Goal: Obtain resource: Obtain resource

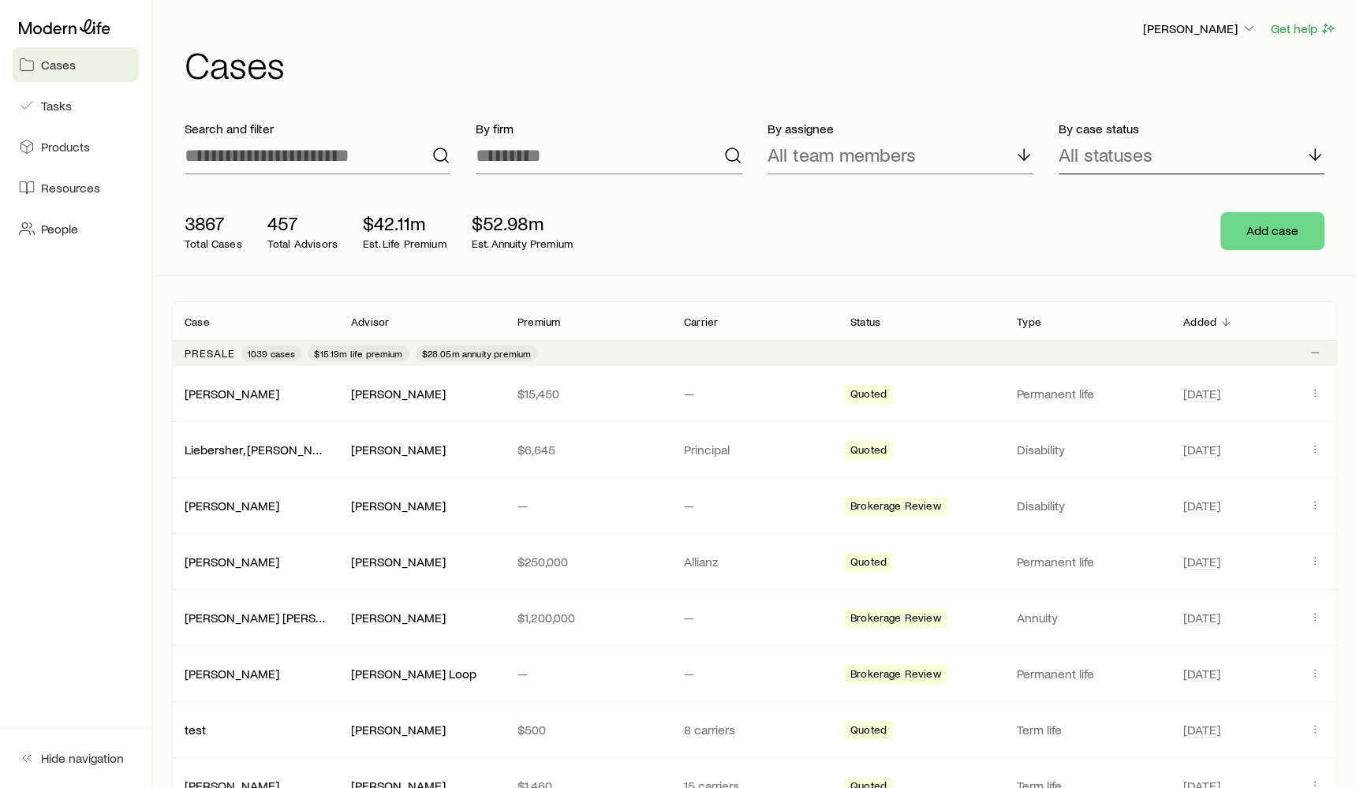
click at [1097, 166] on div "All statuses" at bounding box center [1191, 155] width 266 height 38
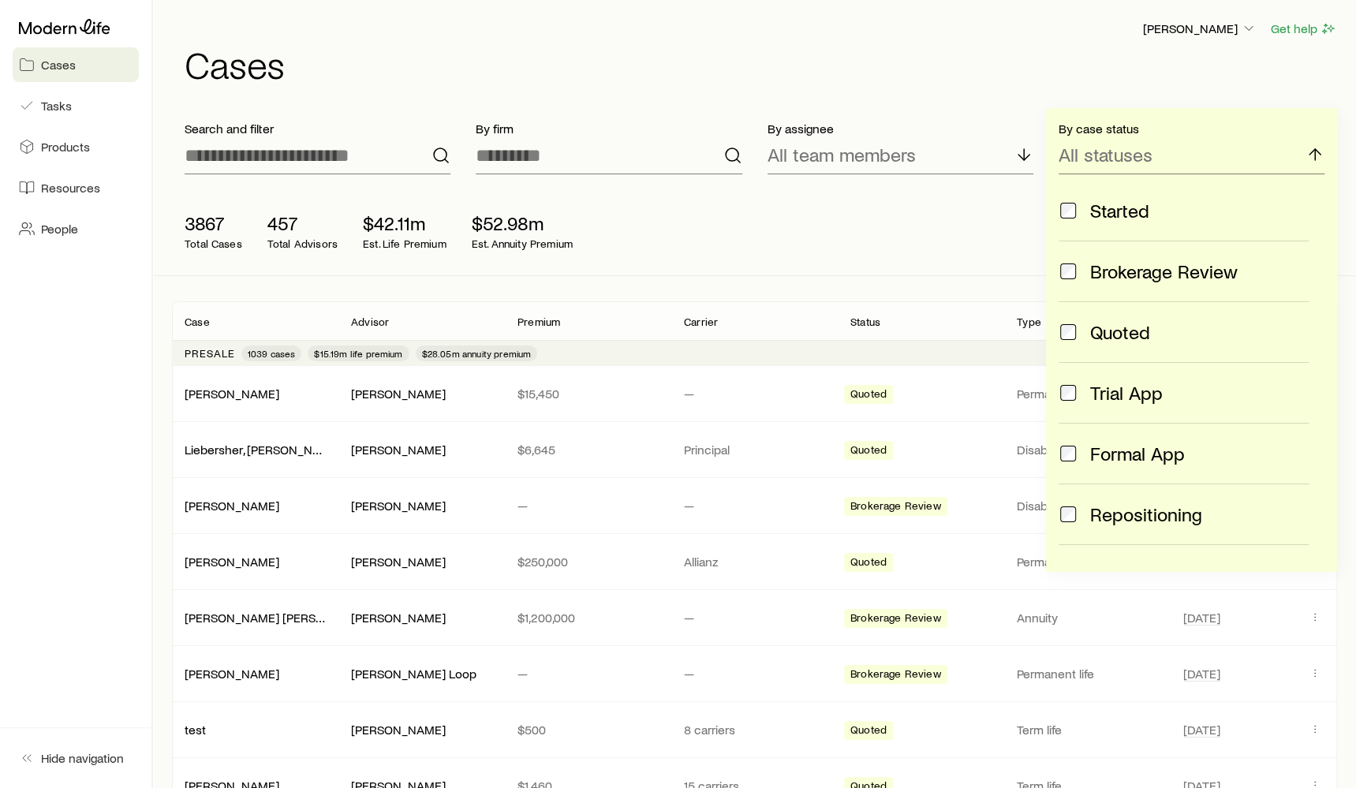
click at [1009, 117] on div "By assignee All team members" at bounding box center [900, 147] width 291 height 79
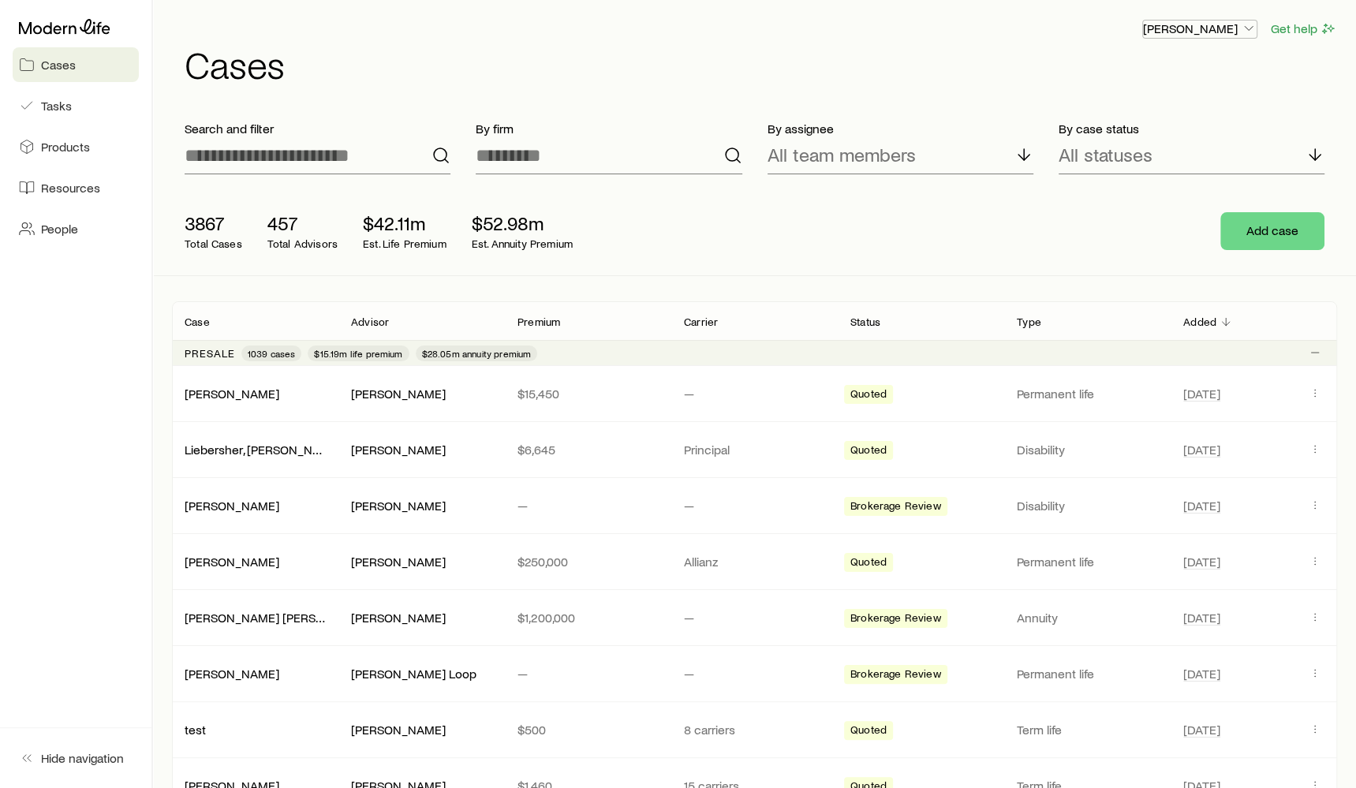
click at [1234, 28] on p "[PERSON_NAME]" at bounding box center [1200, 29] width 114 height 16
click at [1142, 73] on span "Sign out" at bounding box center [1124, 71] width 43 height 16
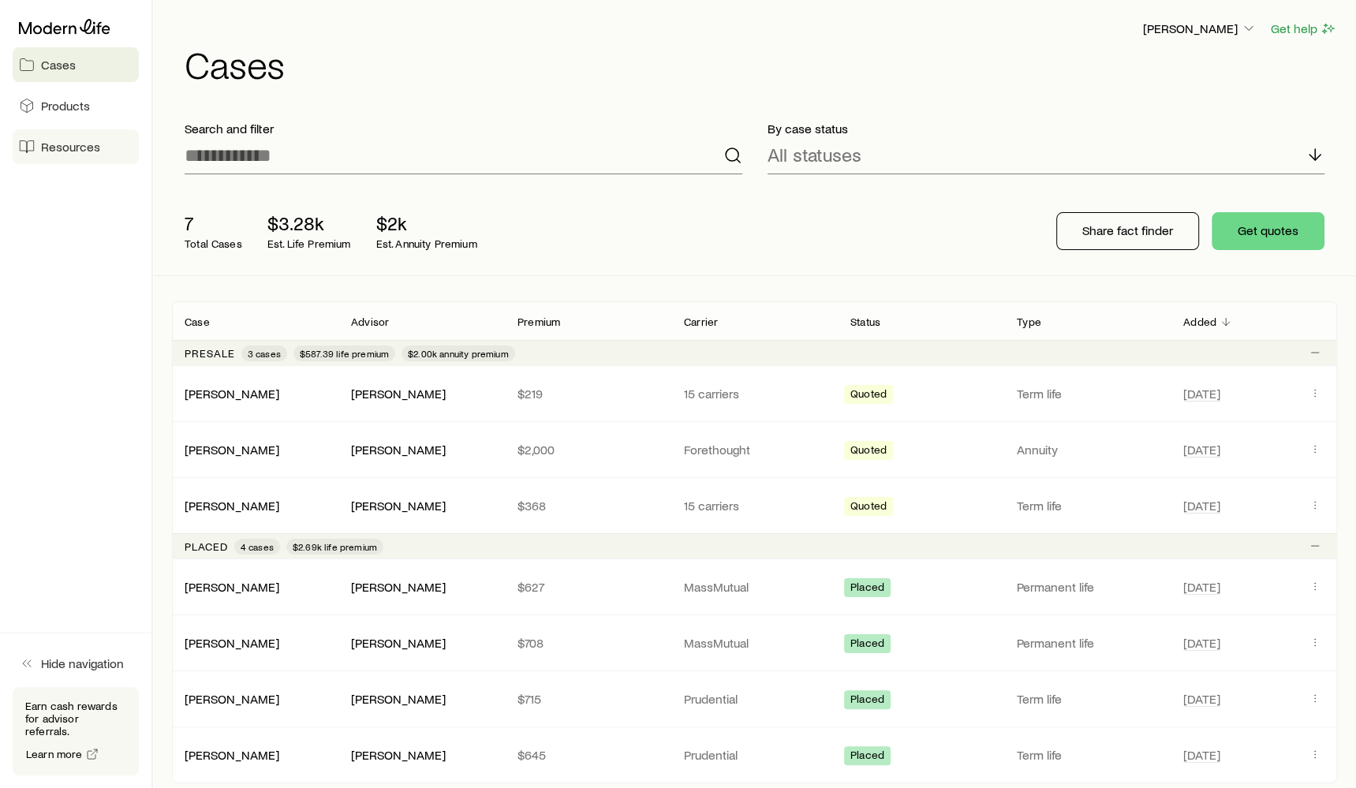
click at [95, 159] on link "Resources" at bounding box center [76, 146] width 126 height 35
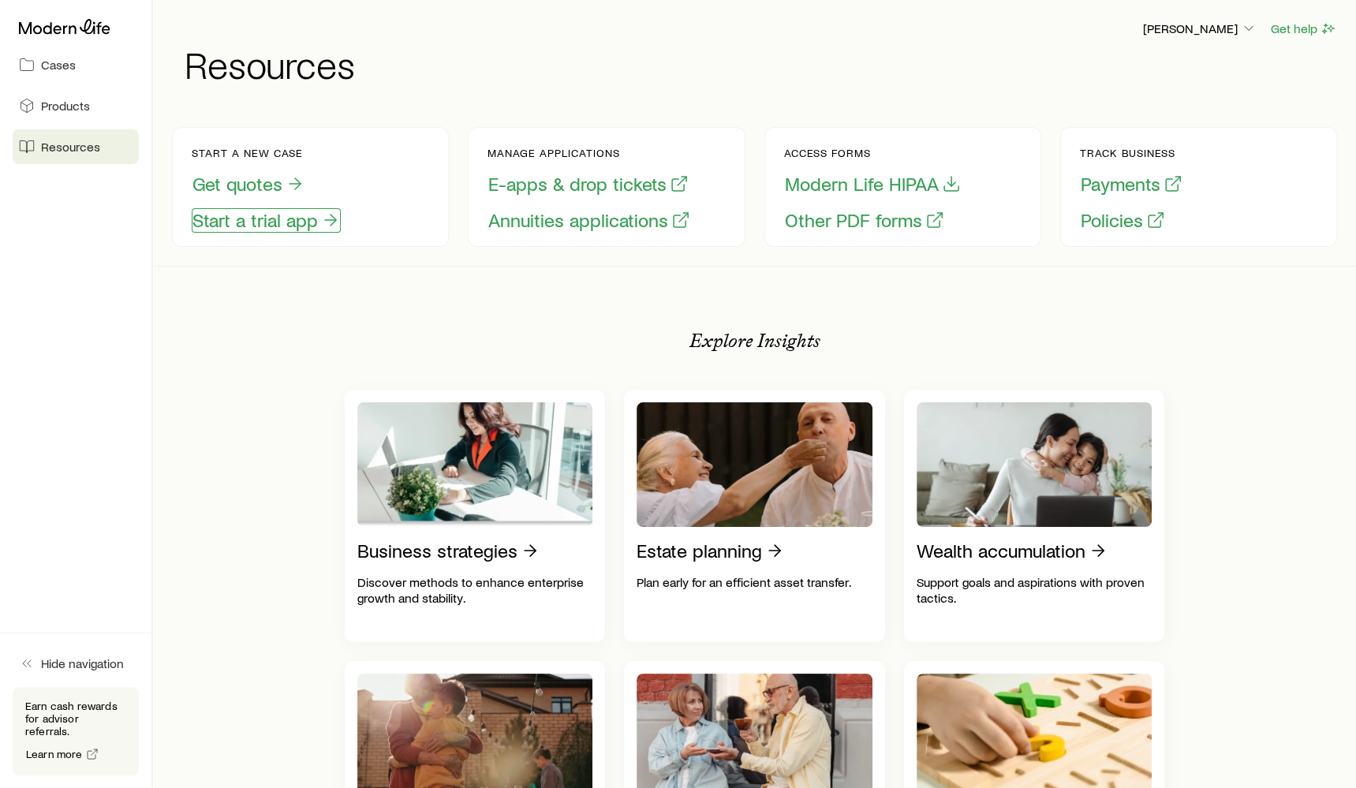
click at [308, 230] on button "Start a trial app" at bounding box center [266, 220] width 149 height 24
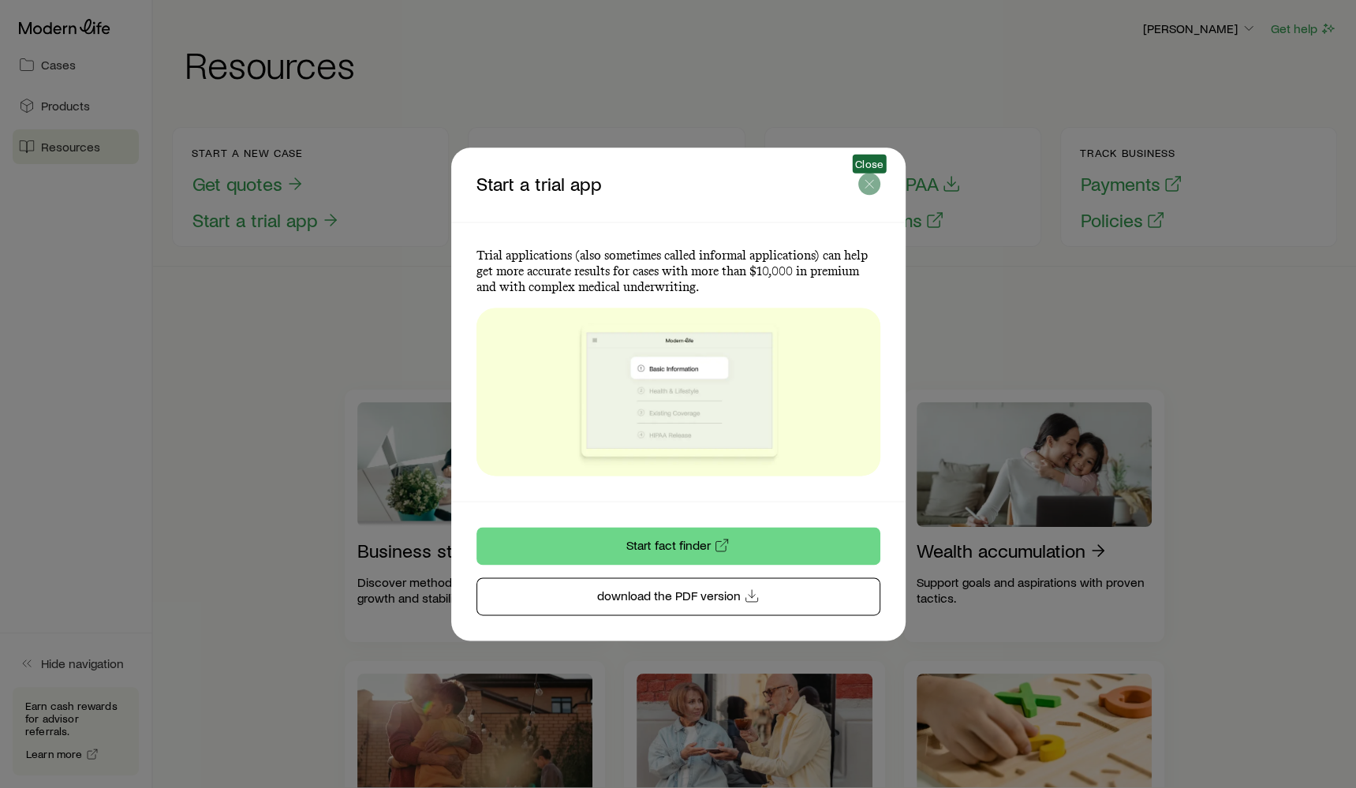
click at [872, 186] on icon "button" at bounding box center [869, 184] width 16 height 16
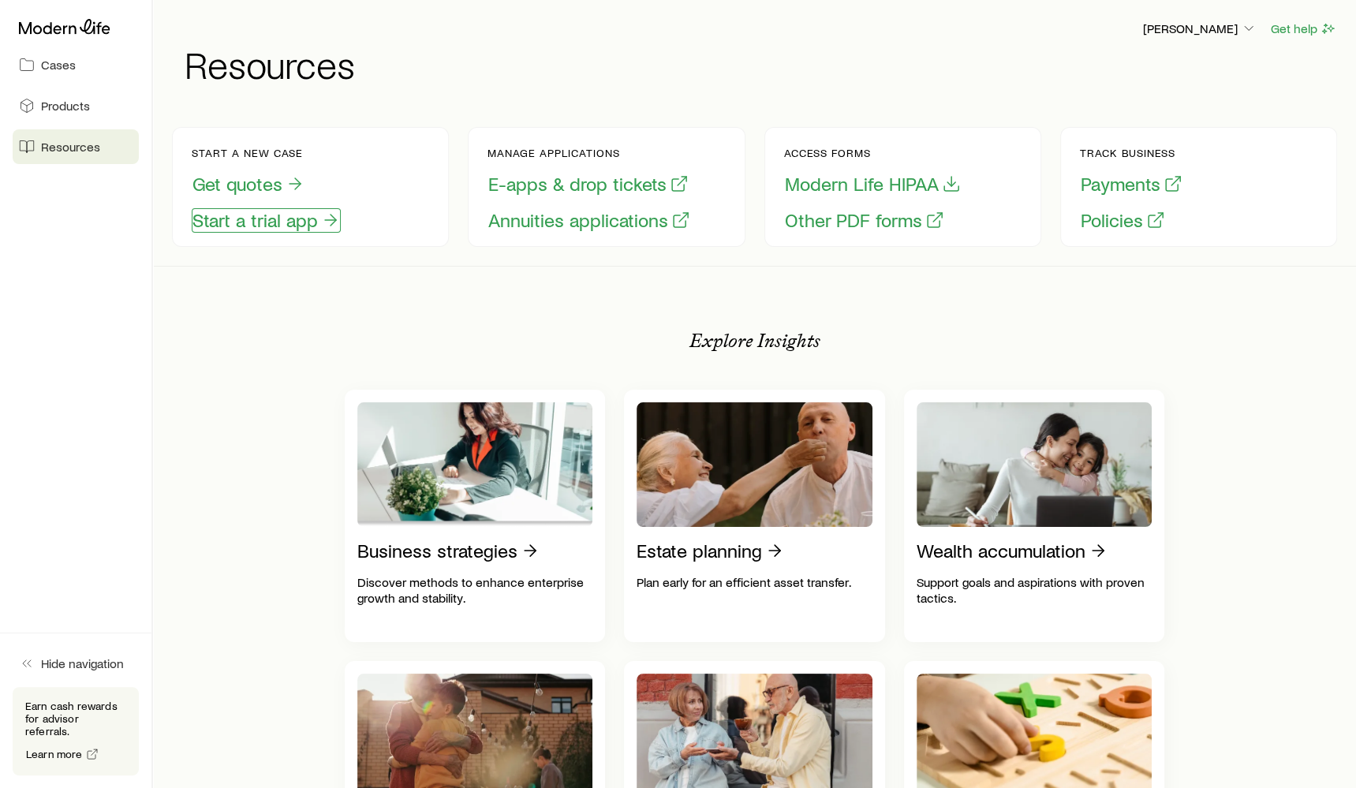
click at [221, 219] on button "Start a trial app" at bounding box center [266, 220] width 149 height 24
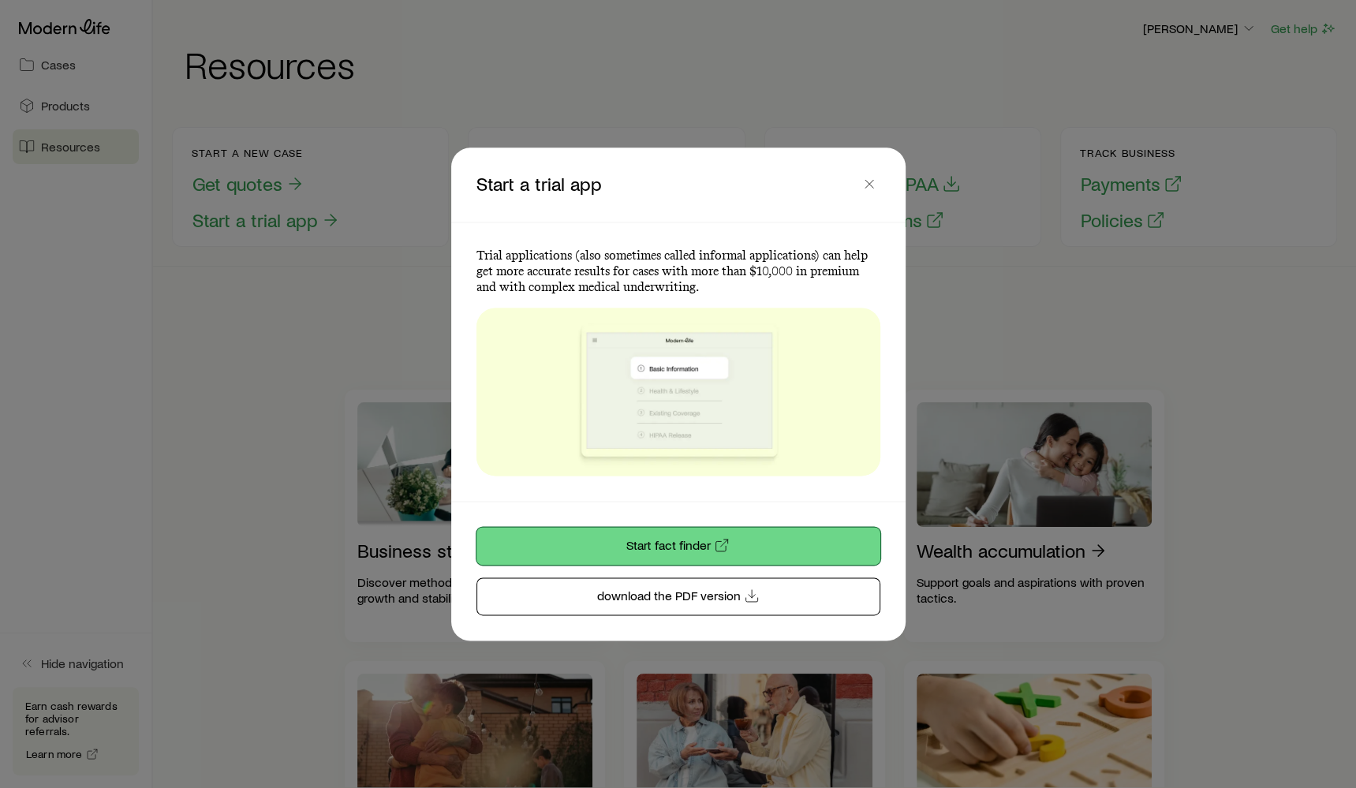
click at [666, 545] on link "Start fact finder" at bounding box center [678, 546] width 404 height 38
